Goal: Navigation & Orientation: Find specific page/section

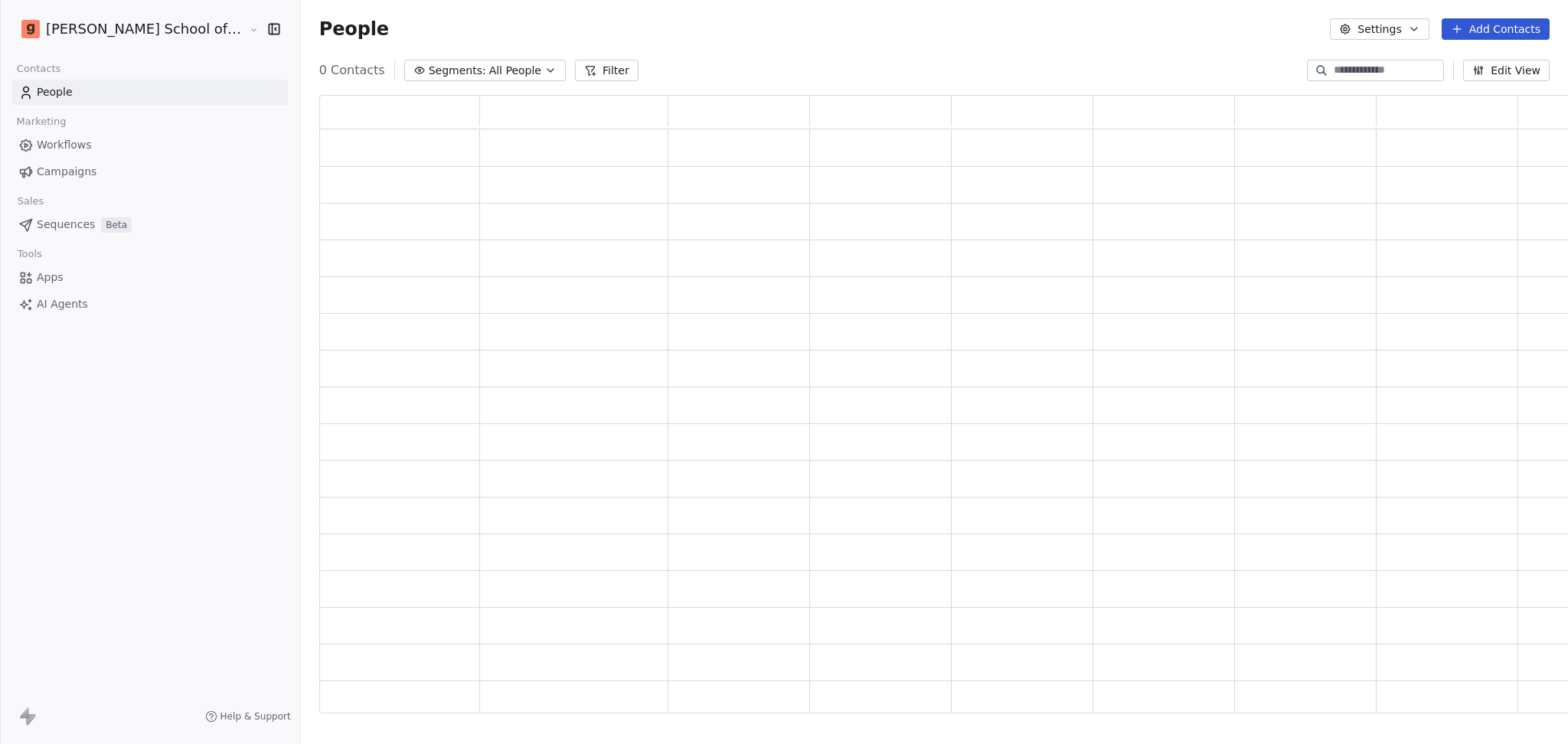
scroll to position [603, 1274]
click at [169, 164] on link "Campaigns" at bounding box center [150, 172] width 276 height 25
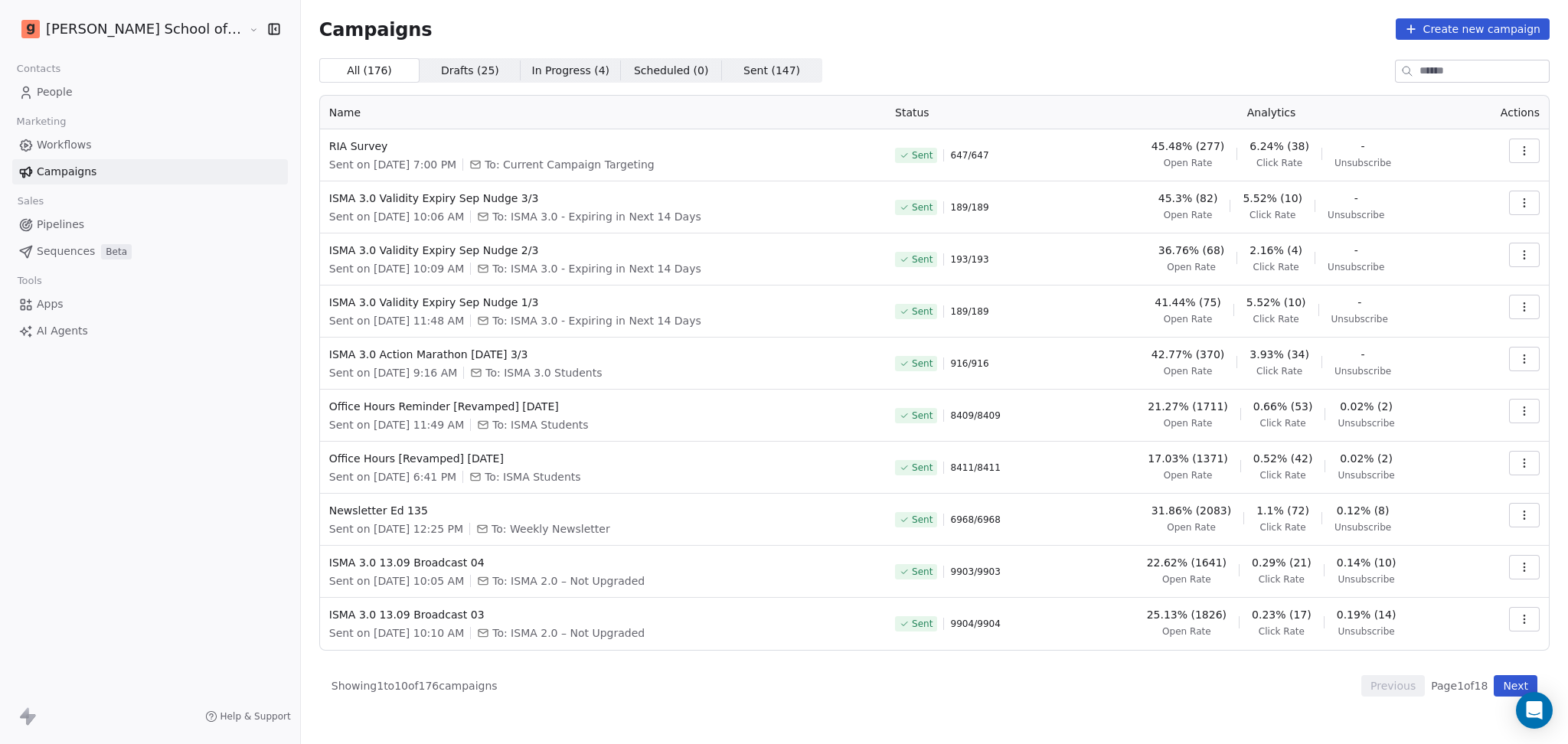
click at [179, 99] on link "People" at bounding box center [150, 93] width 276 height 25
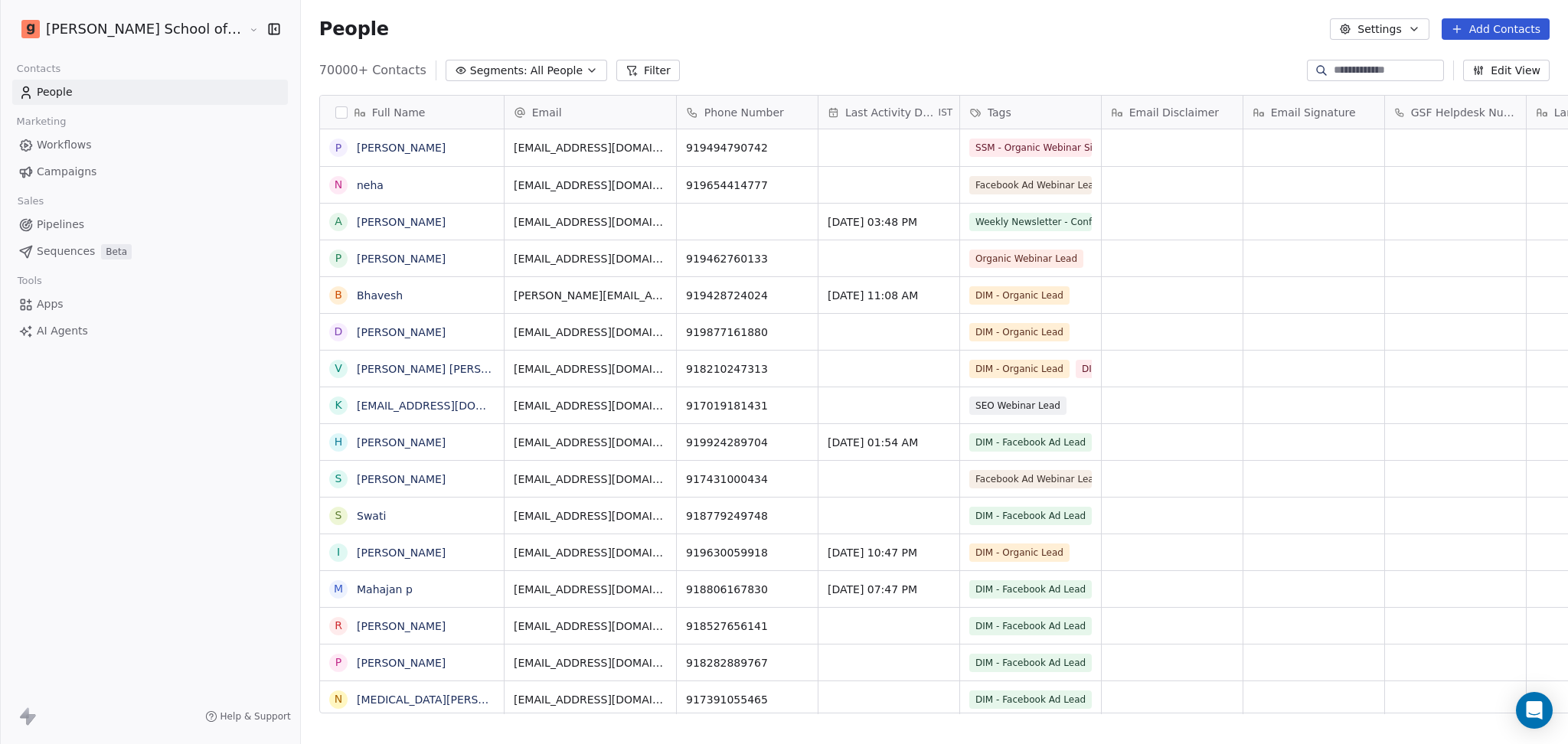
scroll to position [639, 1311]
click at [190, 170] on link "Campaigns" at bounding box center [150, 172] width 276 height 25
